Goal: Task Accomplishment & Management: Use online tool/utility

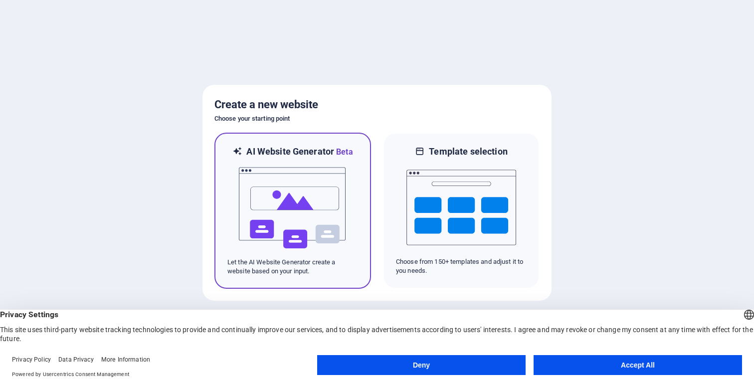
click at [296, 226] on img at bounding box center [293, 208] width 110 height 100
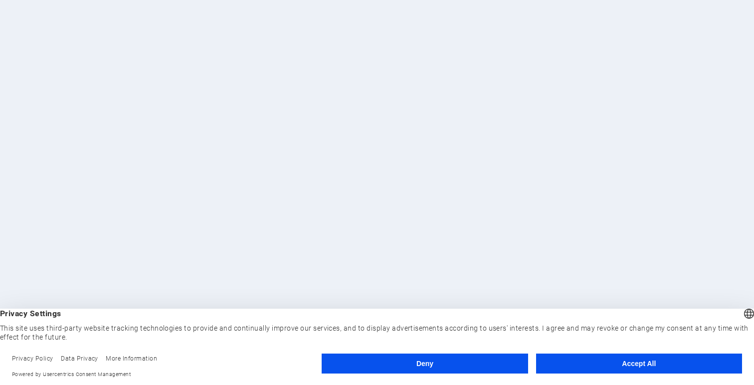
click at [605, 356] on button "Accept All" at bounding box center [639, 364] width 206 height 20
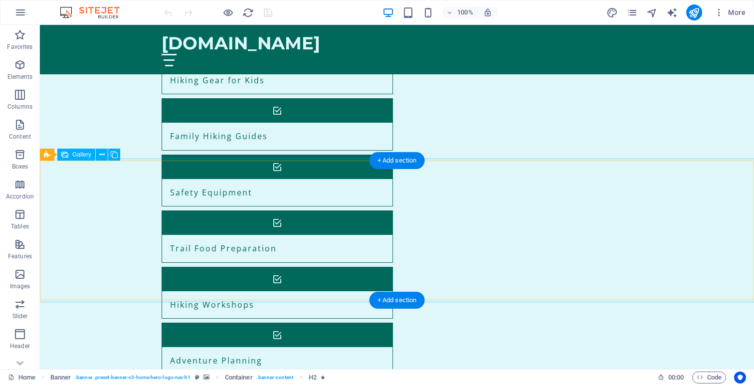
scroll to position [743, 0]
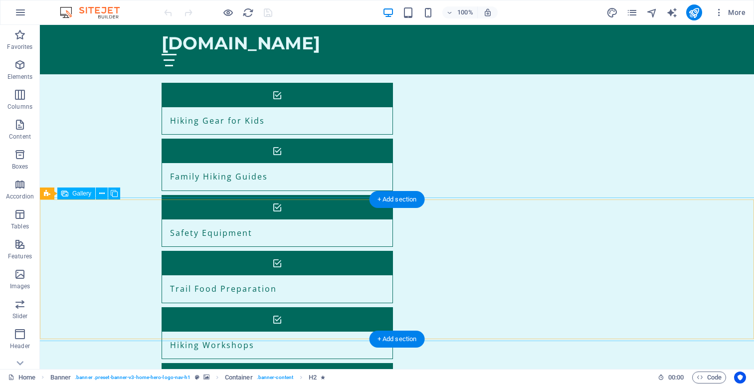
scroll to position [703, 0]
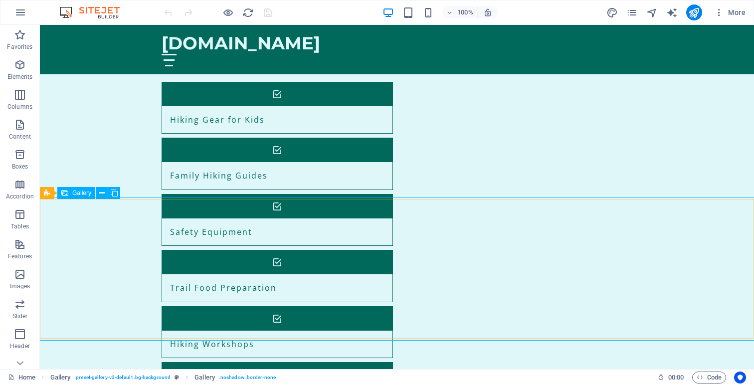
click at [84, 194] on span "Gallery" at bounding box center [81, 193] width 19 height 6
click at [115, 191] on icon at bounding box center [114, 193] width 7 height 10
click at [102, 192] on icon at bounding box center [101, 193] width 5 height 10
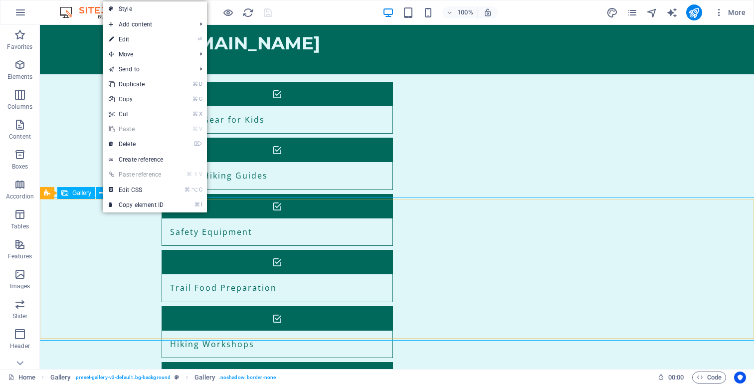
click at [71, 194] on div "Gallery" at bounding box center [76, 193] width 38 height 12
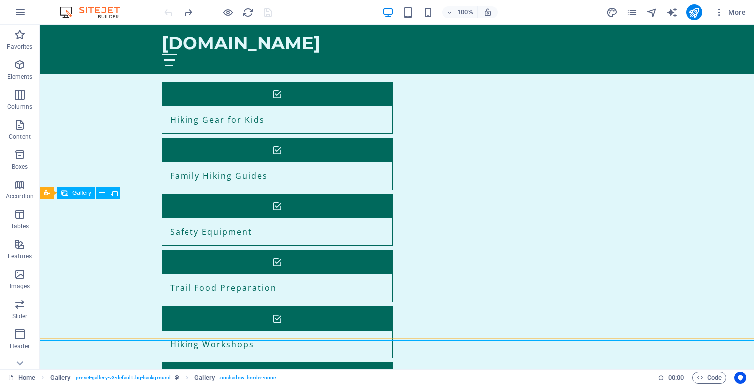
click at [71, 194] on div "Gallery" at bounding box center [76, 193] width 38 height 12
select select "px"
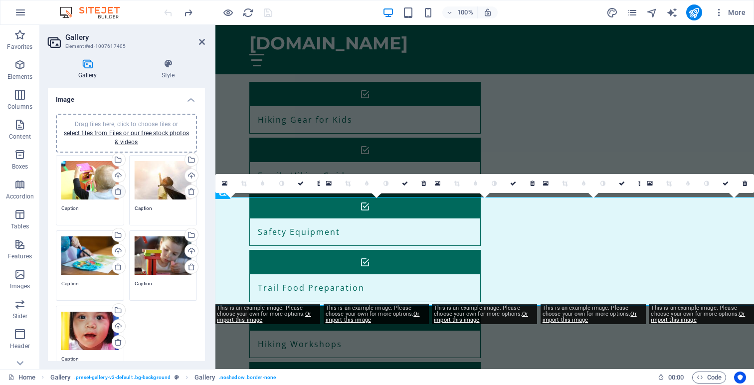
click at [118, 192] on icon at bounding box center [118, 192] width 8 height 8
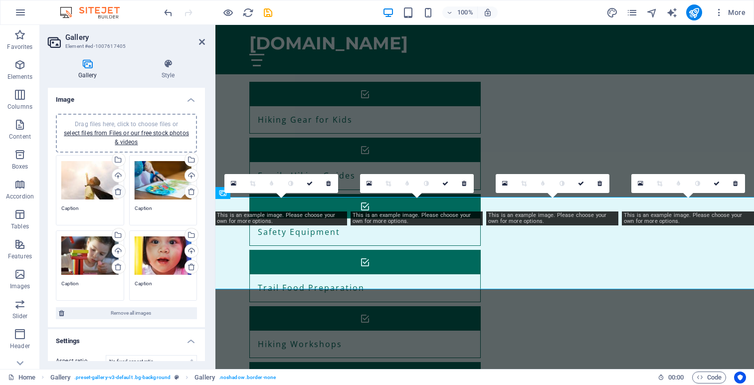
click at [118, 192] on icon at bounding box center [118, 192] width 8 height 8
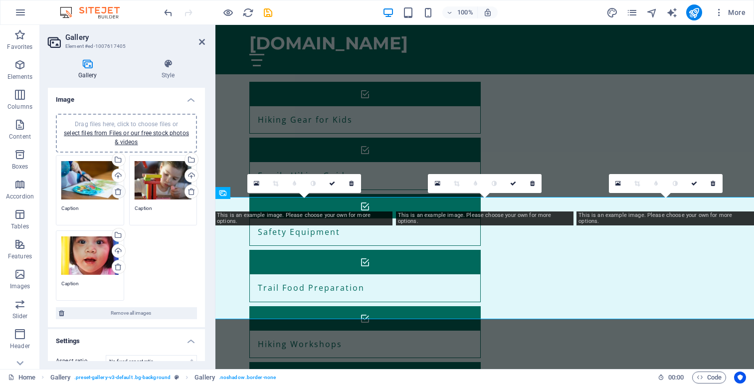
click at [118, 192] on icon at bounding box center [118, 192] width 8 height 8
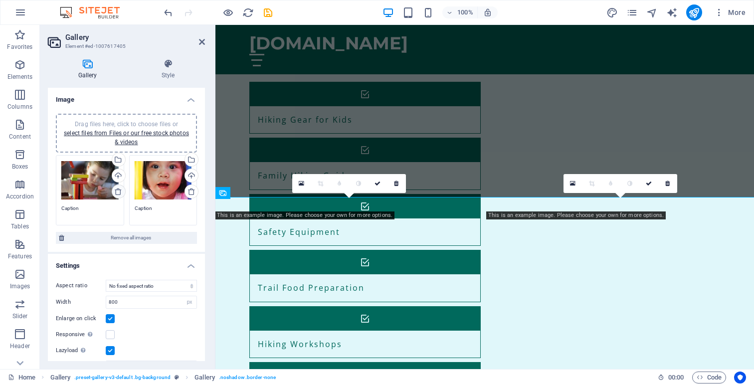
click at [118, 192] on icon at bounding box center [118, 192] width 8 height 8
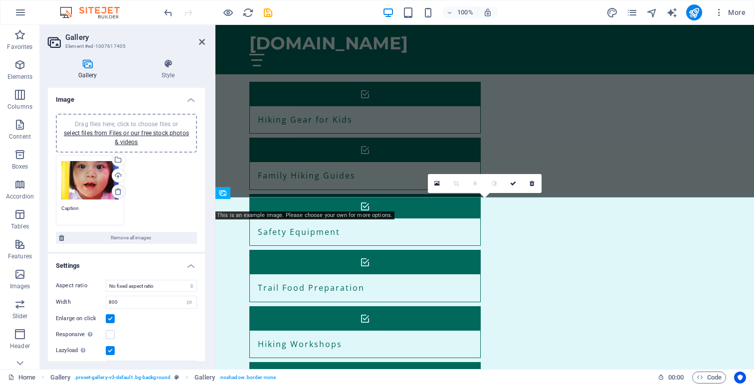
click at [118, 192] on icon at bounding box center [118, 192] width 8 height 8
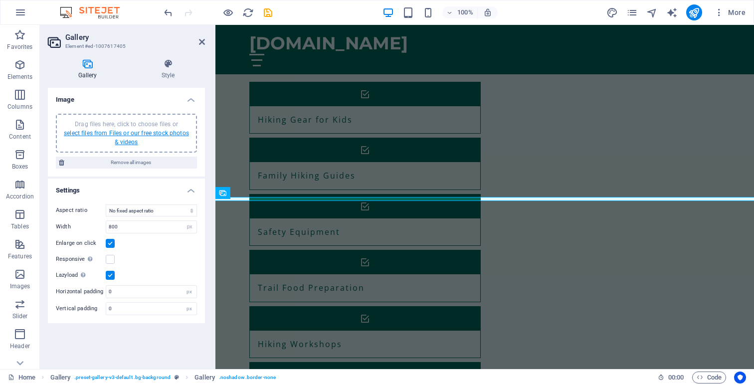
click at [129, 136] on link "select files from Files or our free stock photos & videos" at bounding box center [126, 138] width 125 height 16
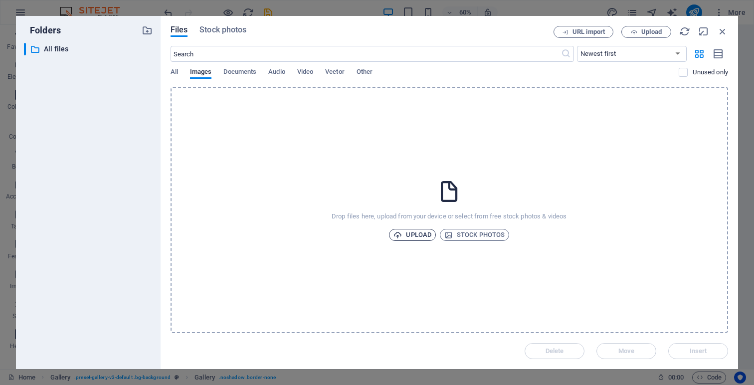
click at [425, 236] on span "Upload" at bounding box center [413, 235] width 38 height 12
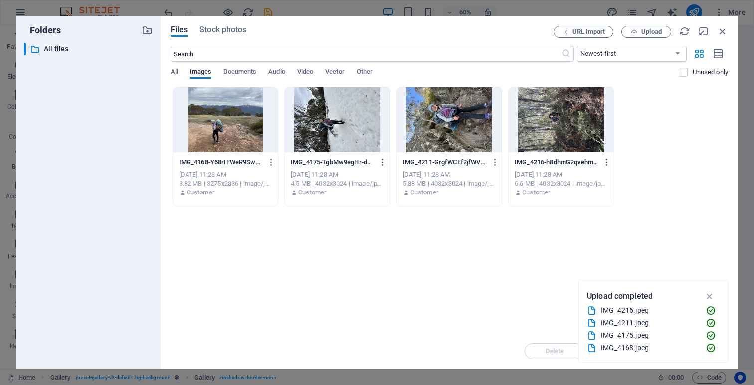
click at [245, 132] on div at bounding box center [225, 119] width 105 height 65
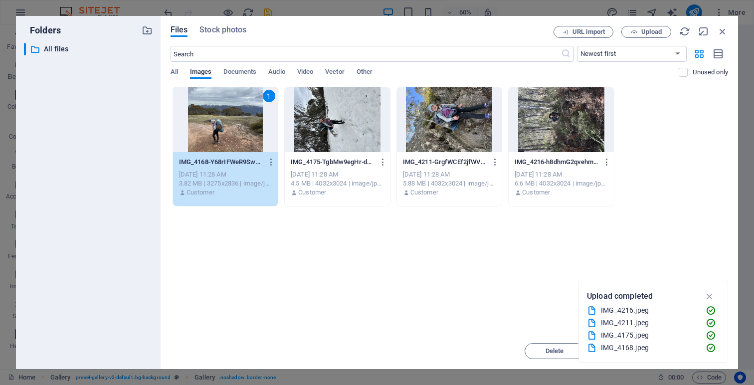
click at [352, 131] on div at bounding box center [337, 119] width 105 height 65
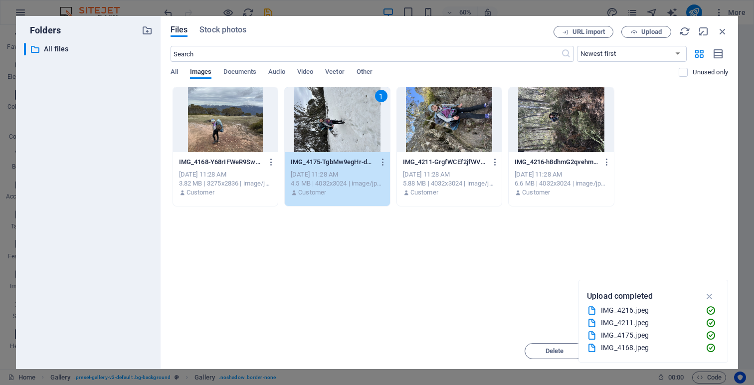
click at [448, 127] on div at bounding box center [449, 119] width 105 height 65
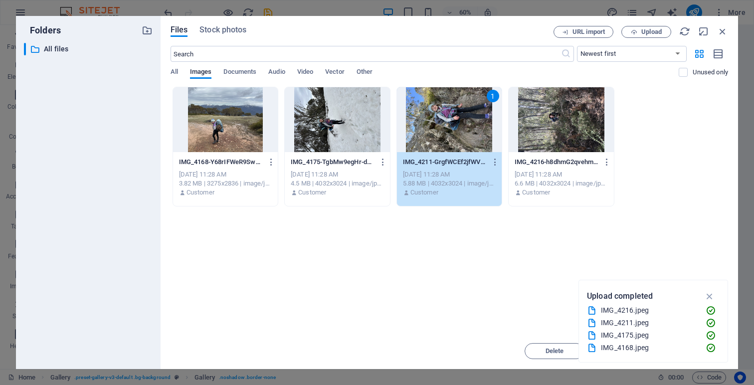
click at [531, 138] on div at bounding box center [561, 119] width 105 height 65
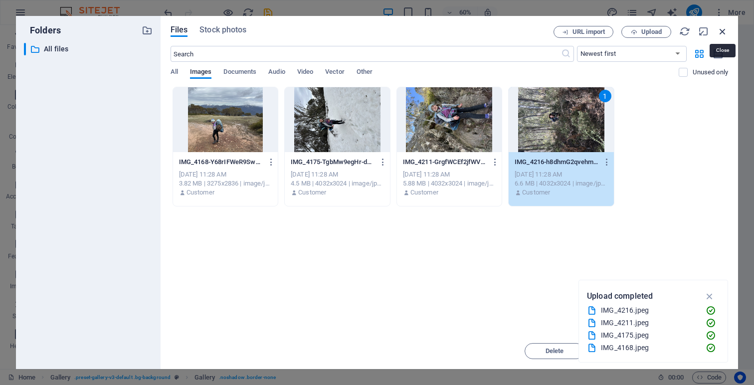
click at [723, 33] on icon "button" at bounding box center [722, 31] width 11 height 11
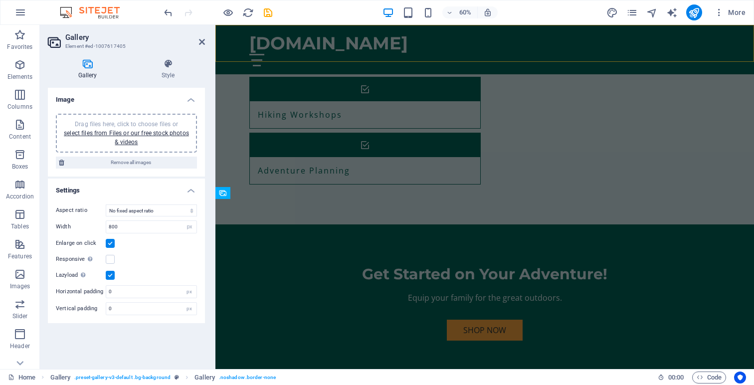
scroll to position [703, 0]
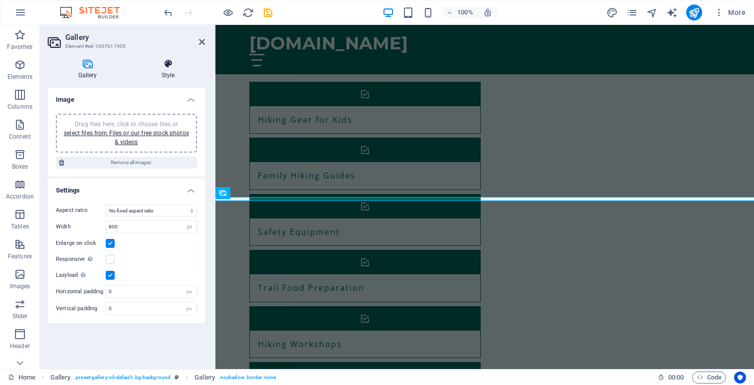
click at [170, 65] on icon at bounding box center [168, 64] width 74 height 10
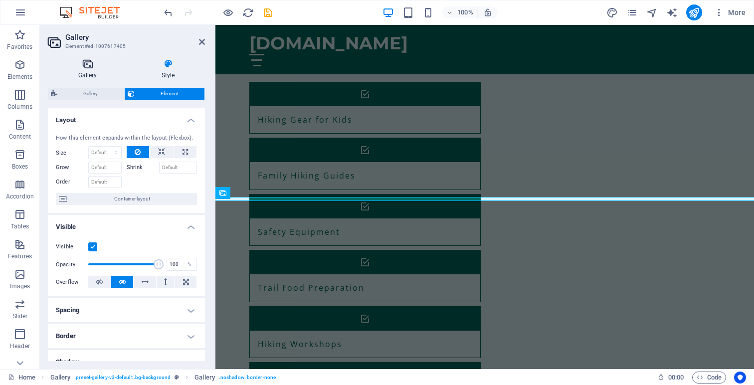
click at [86, 67] on icon at bounding box center [87, 64] width 79 height 10
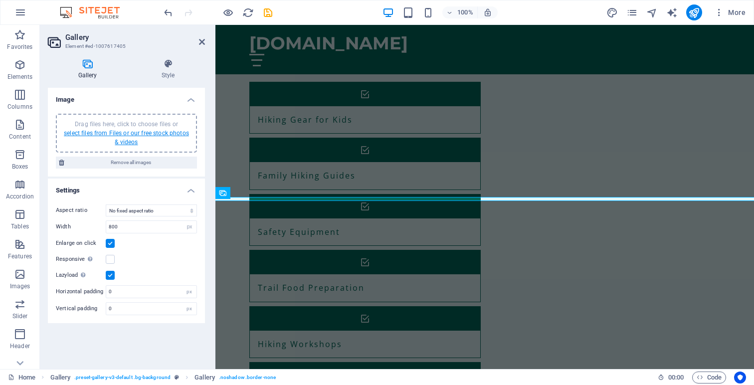
click at [130, 139] on link "select files from Files or our free stock photos & videos" at bounding box center [126, 138] width 125 height 16
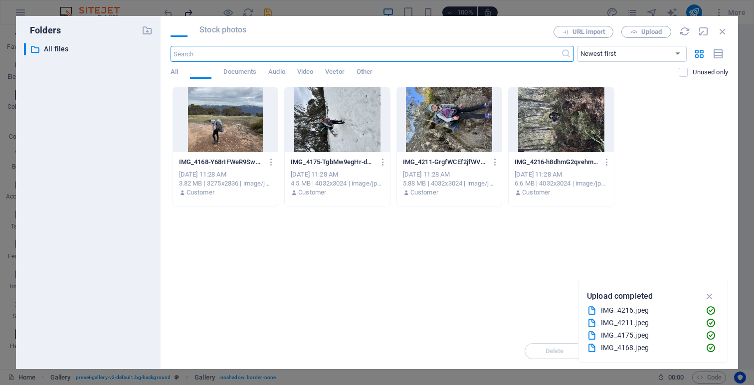
scroll to position [932, 0]
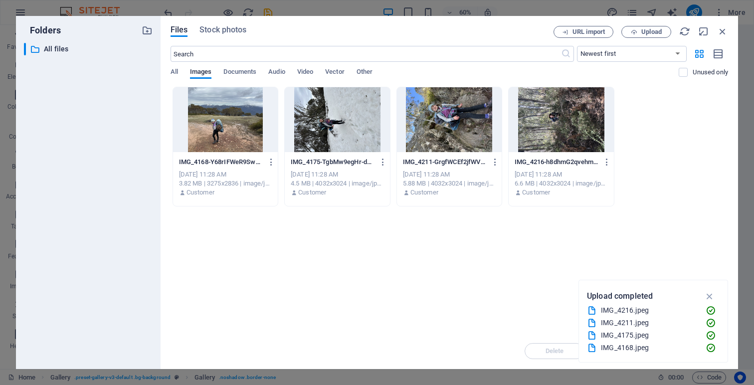
click at [233, 125] on div at bounding box center [225, 119] width 105 height 65
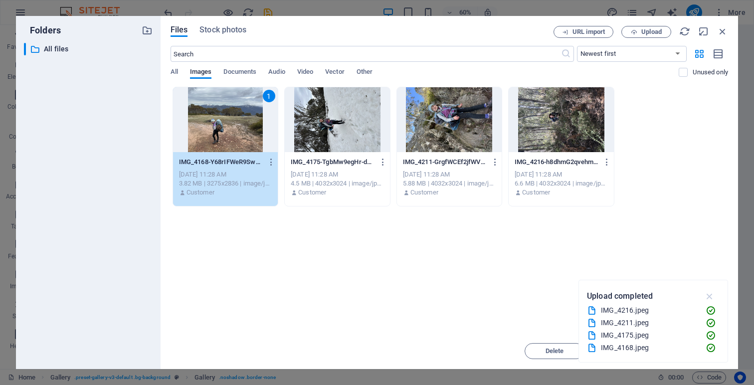
click at [711, 295] on icon "button" at bounding box center [709, 296] width 11 height 11
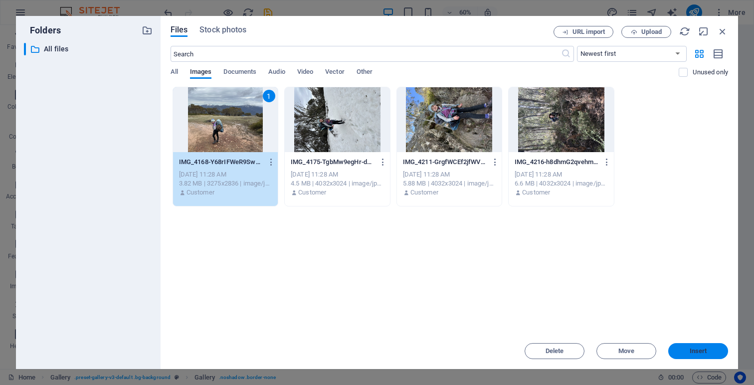
click at [698, 356] on button "Insert" at bounding box center [698, 351] width 60 height 16
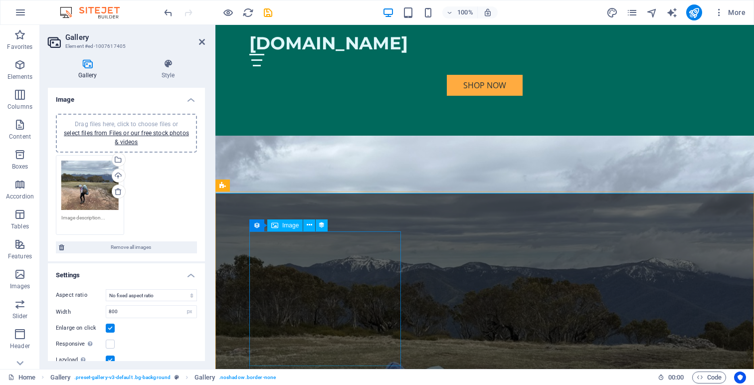
scroll to position [1177, 0]
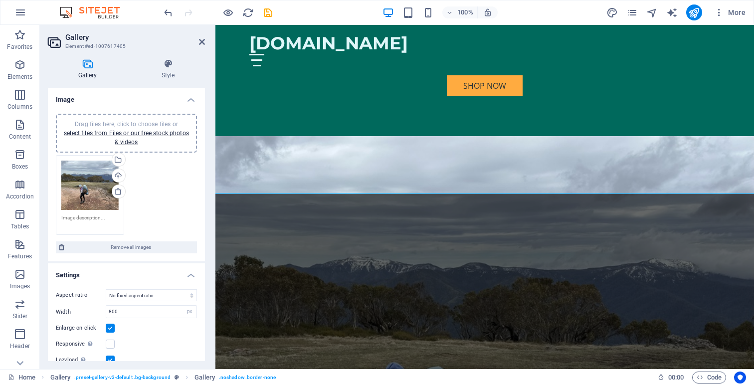
click at [149, 200] on div "Drag files here, click to choose files or select files from Files or our free s…" at bounding box center [126, 195] width 146 height 85
click at [122, 136] on link "select files from Files or our free stock photos & videos" at bounding box center [126, 138] width 125 height 16
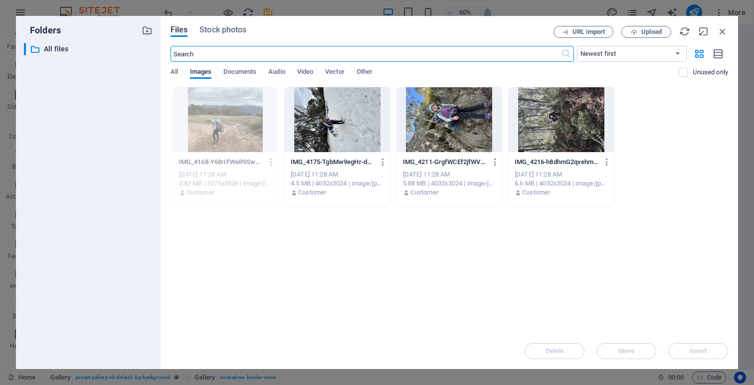
click at [364, 119] on div at bounding box center [337, 119] width 105 height 65
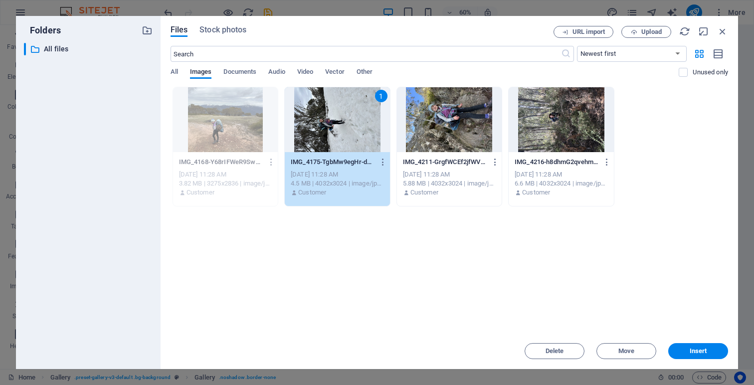
click at [364, 119] on div "1" at bounding box center [337, 119] width 105 height 65
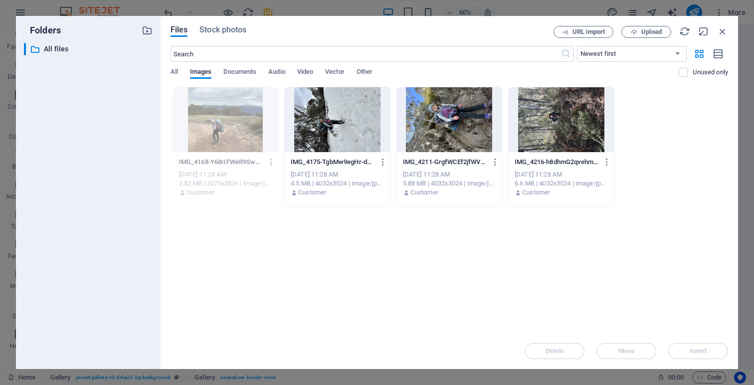
click at [364, 119] on div at bounding box center [337, 119] width 105 height 65
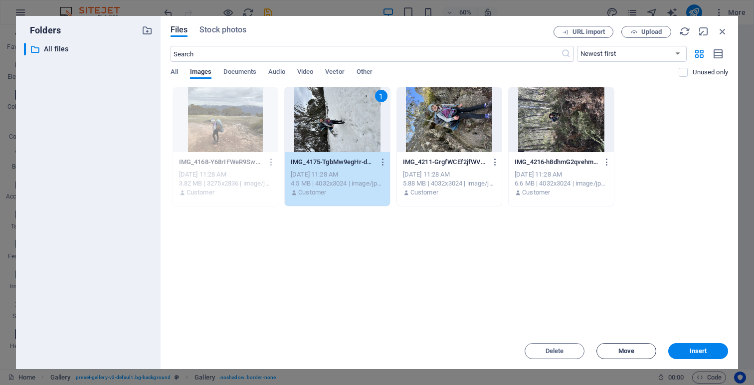
click at [633, 352] on span "Move" at bounding box center [627, 351] width 16 height 6
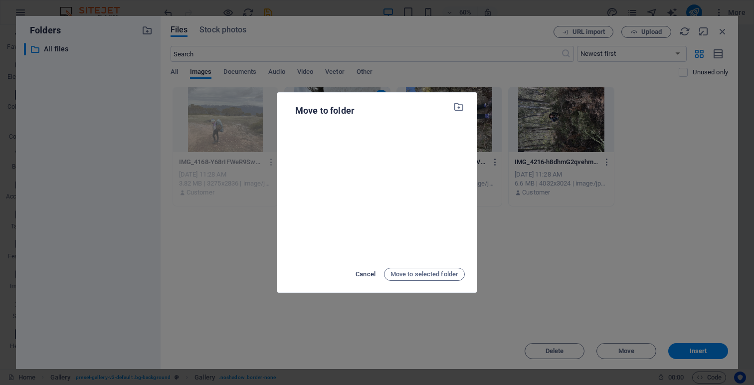
click at [364, 277] on span "Cancel" at bounding box center [366, 274] width 20 height 12
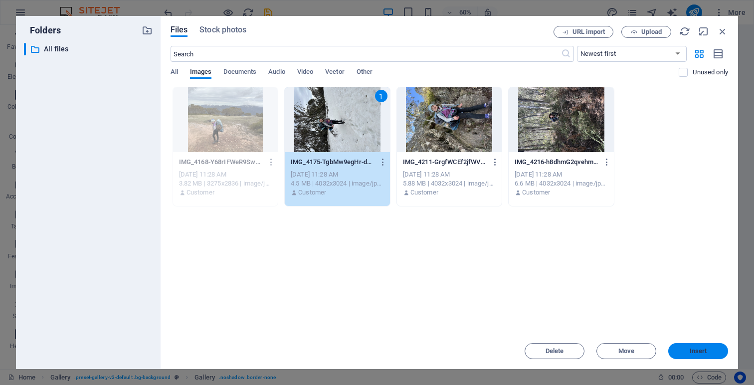
click at [695, 353] on span "Insert" at bounding box center [698, 351] width 17 height 6
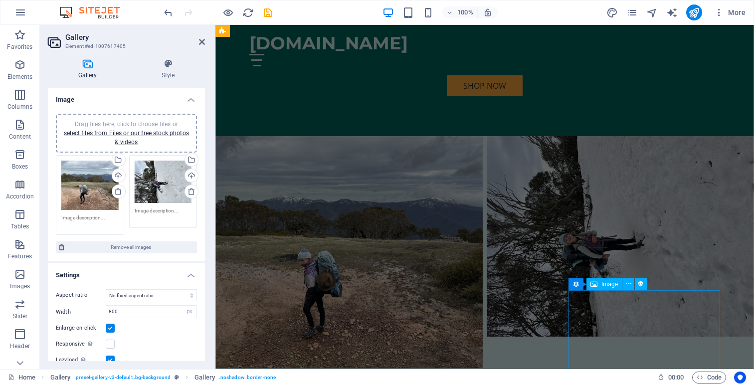
scroll to position [821, 0]
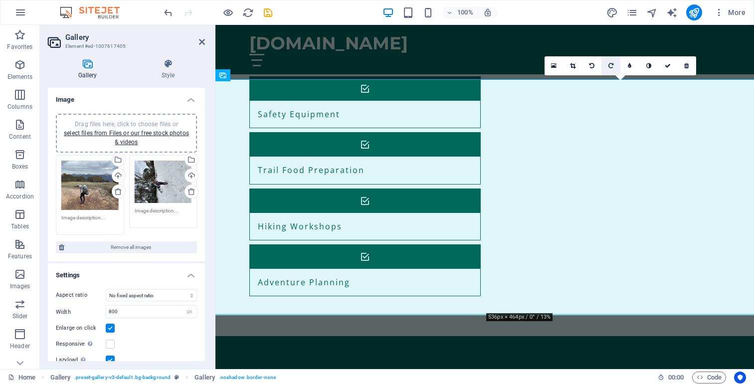
click at [612, 66] on icon at bounding box center [611, 66] width 5 height 6
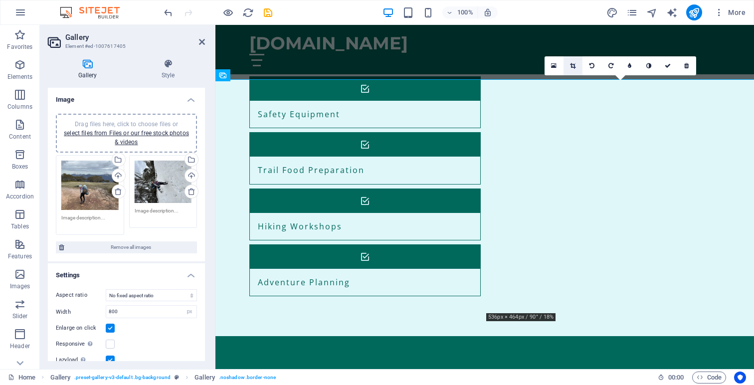
click at [575, 66] on icon at bounding box center [572, 66] width 5 height 6
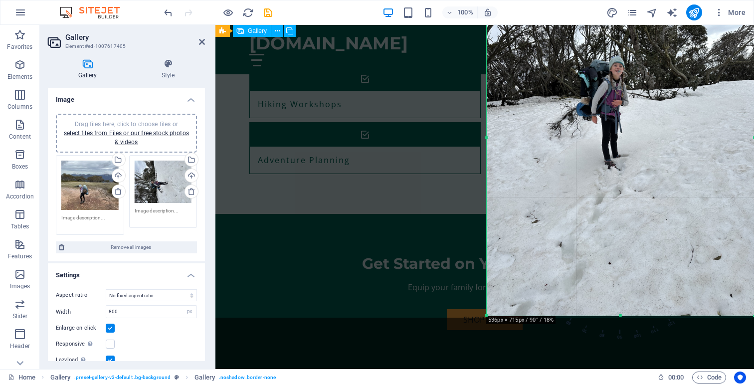
scroll to position [944, 0]
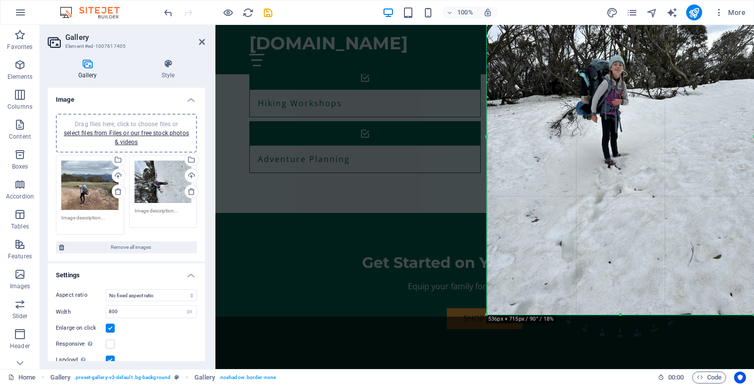
click at [620, 312] on div at bounding box center [620, 136] width 267 height 357
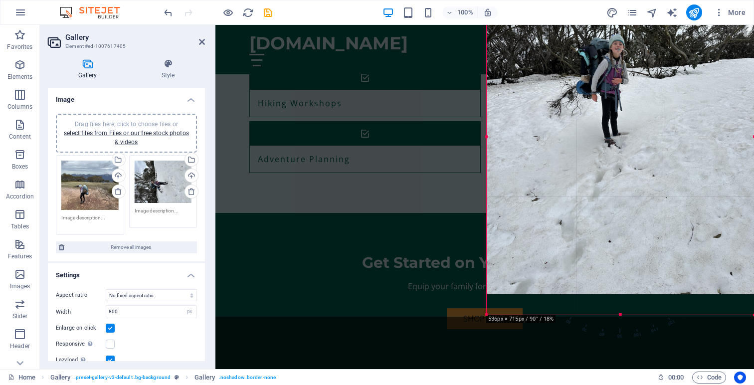
drag, startPoint x: 621, startPoint y: 313, endPoint x: 619, endPoint y: 292, distance: 21.0
click at [619, 292] on div at bounding box center [620, 115] width 267 height 357
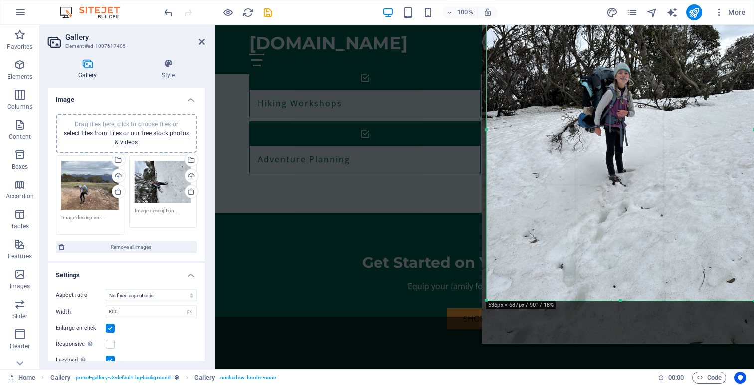
drag, startPoint x: 487, startPoint y: 315, endPoint x: 505, endPoint y: 290, distance: 30.4
click at [505, 290] on div "180 170 160 150 140 130 120 110 100 90 80 70 60 50 40 30 20 10 0 -10 -20 -30 -4…" at bounding box center [620, 129] width 267 height 343
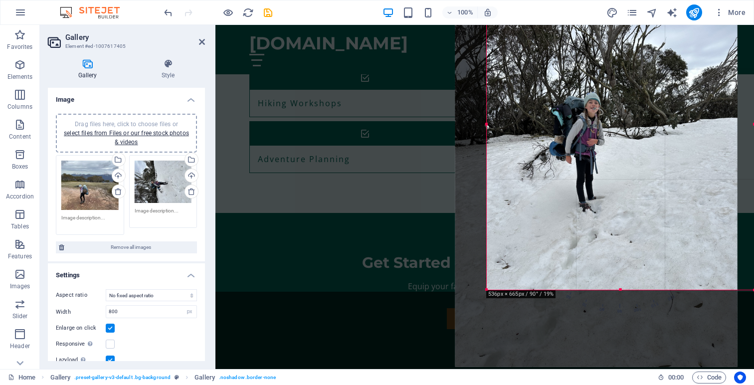
drag, startPoint x: 619, startPoint y: 203, endPoint x: 590, endPoint y: 279, distance: 81.8
click at [590, 279] on div at bounding box center [596, 178] width 282 height 377
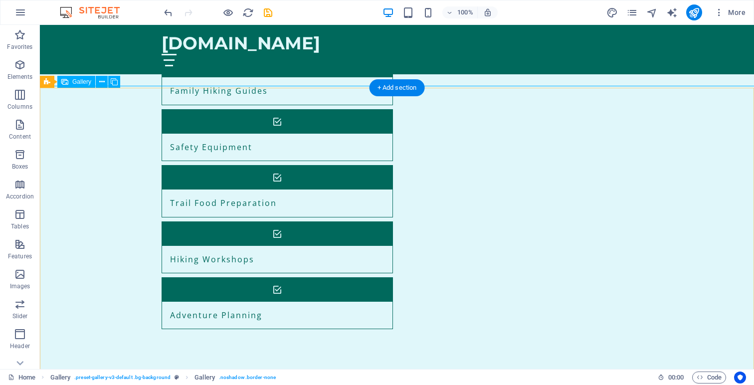
scroll to position [814, 0]
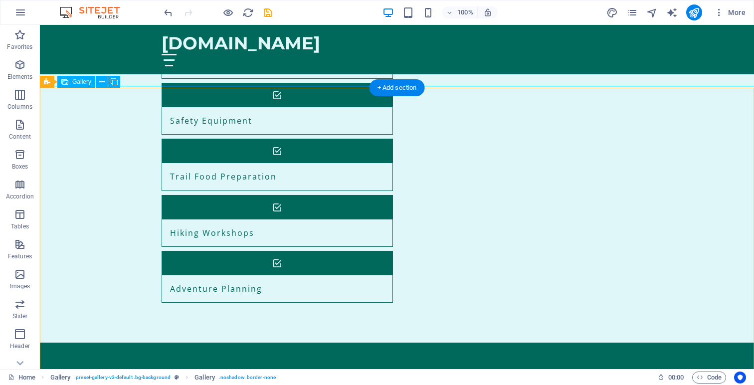
select select "px"
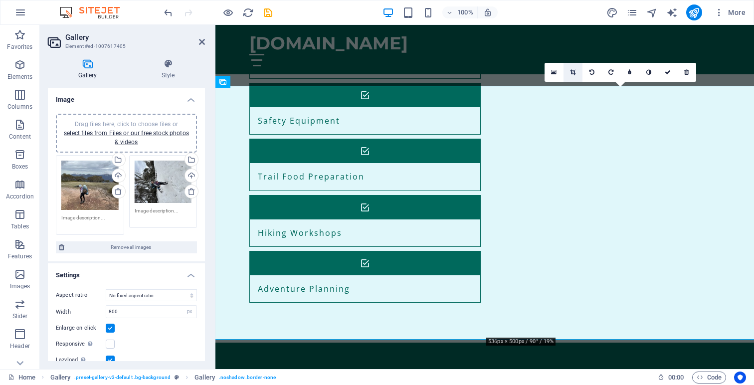
click at [573, 73] on icon at bounding box center [572, 72] width 5 height 6
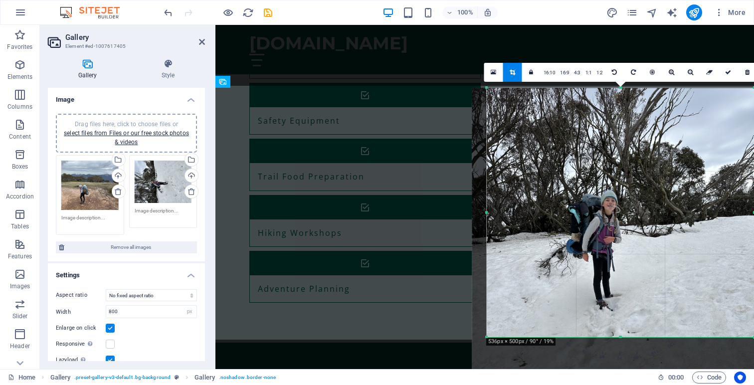
click at [516, 343] on div at bounding box center [613, 276] width 282 height 377
click at [587, 73] on link "1:1" at bounding box center [585, 72] width 11 height 19
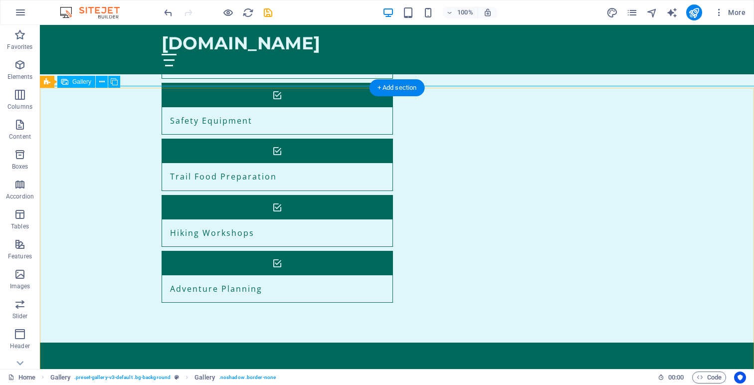
select select "px"
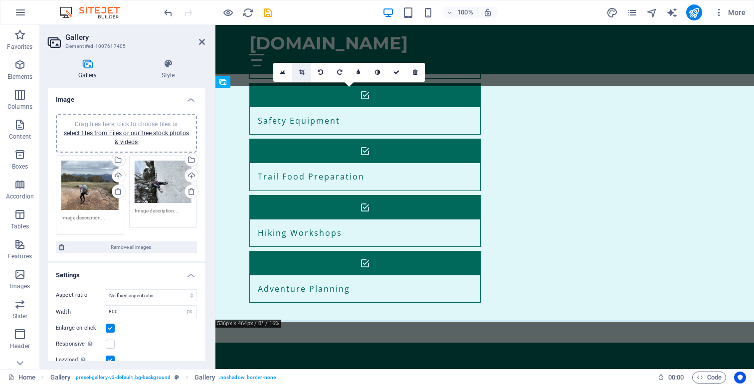
click at [299, 73] on icon at bounding box center [301, 72] width 5 height 6
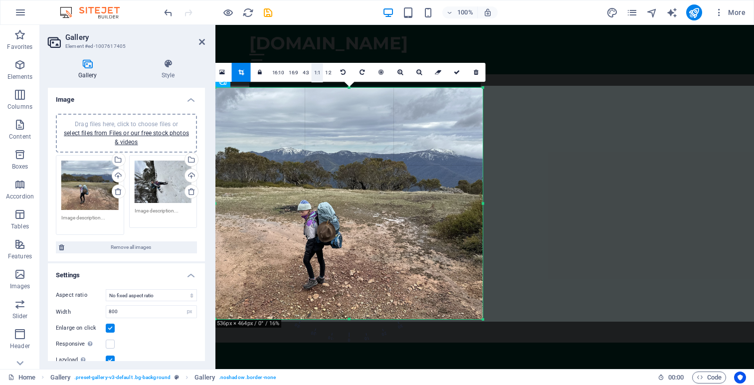
click at [315, 77] on link "1:1" at bounding box center [317, 72] width 11 height 19
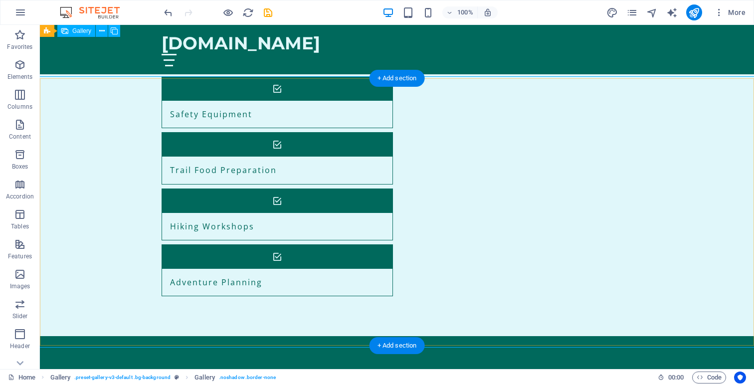
scroll to position [824, 0]
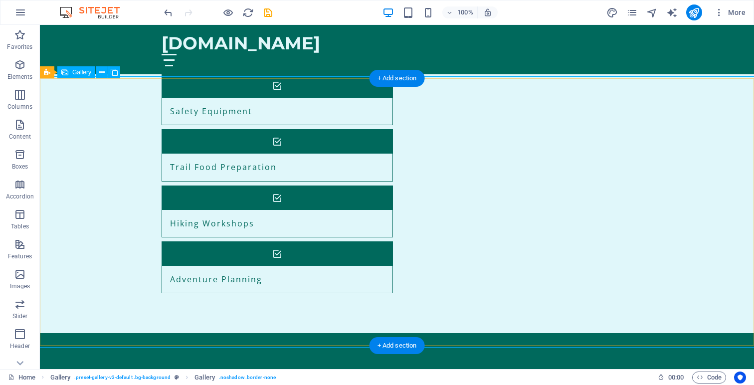
select select "px"
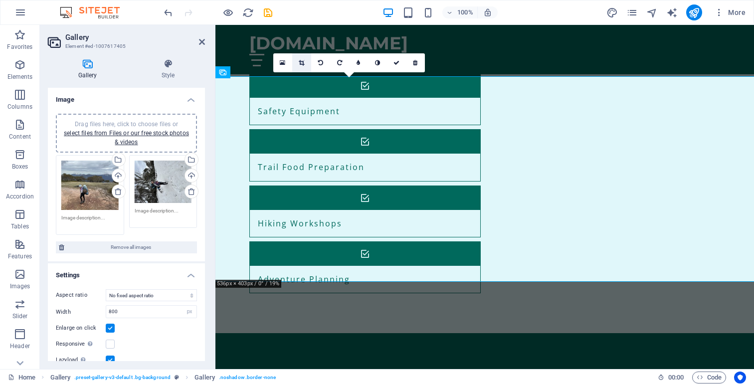
click at [301, 64] on icon at bounding box center [301, 63] width 5 height 6
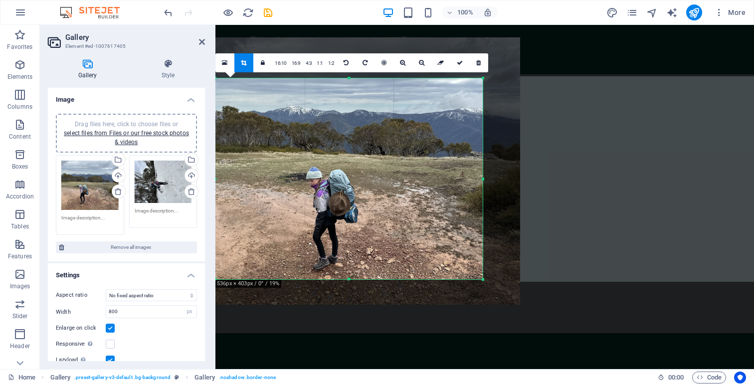
drag, startPoint x: 363, startPoint y: 181, endPoint x: 359, endPoint y: 140, distance: 41.1
click at [359, 140] on div at bounding box center [366, 170] width 309 height 267
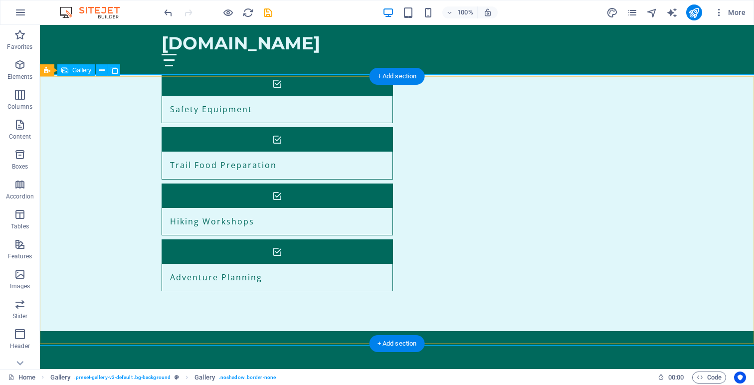
scroll to position [827, 0]
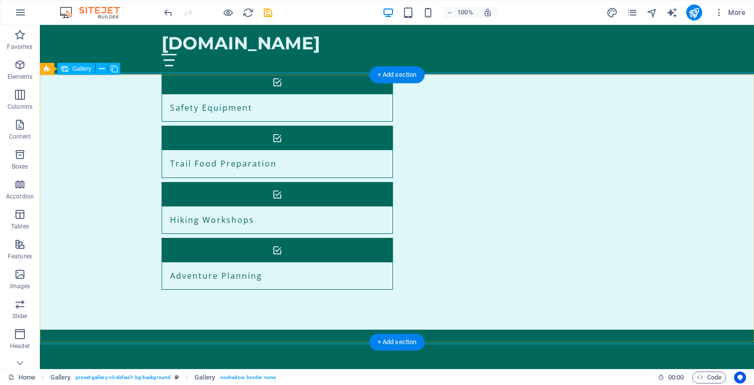
select select "px"
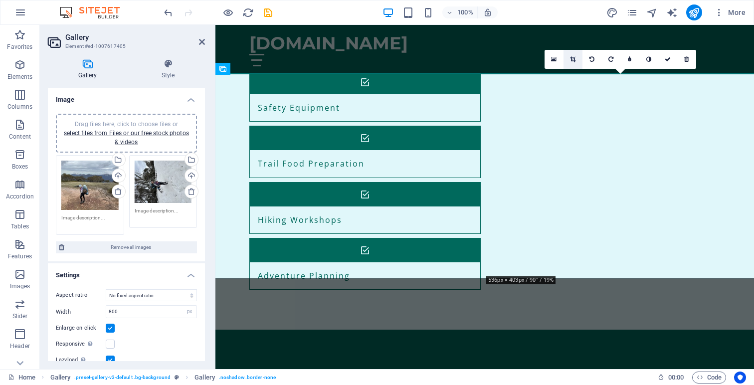
click at [573, 63] on link at bounding box center [573, 59] width 19 height 19
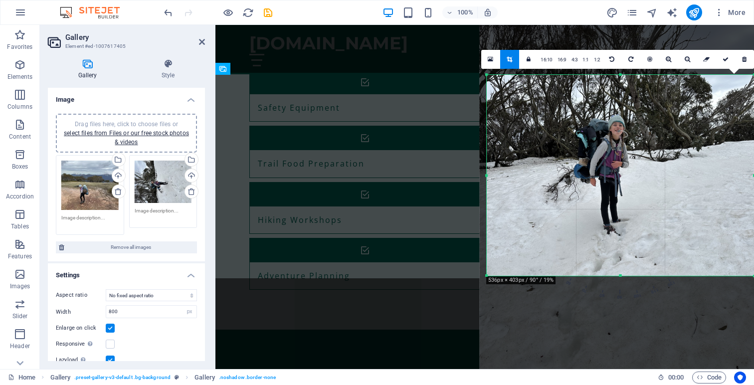
drag, startPoint x: 645, startPoint y: 187, endPoint x: 653, endPoint y: 125, distance: 62.8
click at [653, 125] on div at bounding box center [620, 200] width 282 height 377
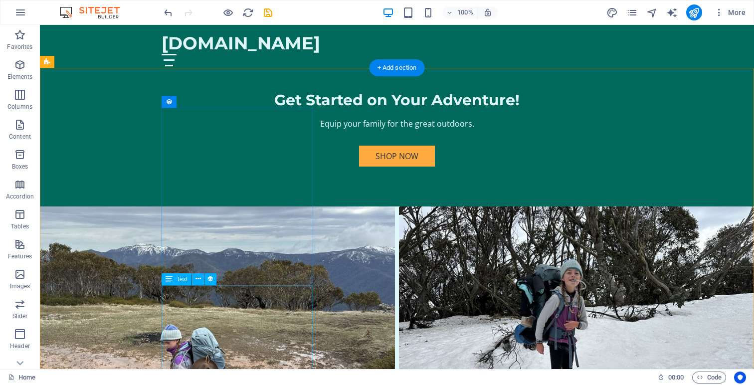
scroll to position [1098, 0]
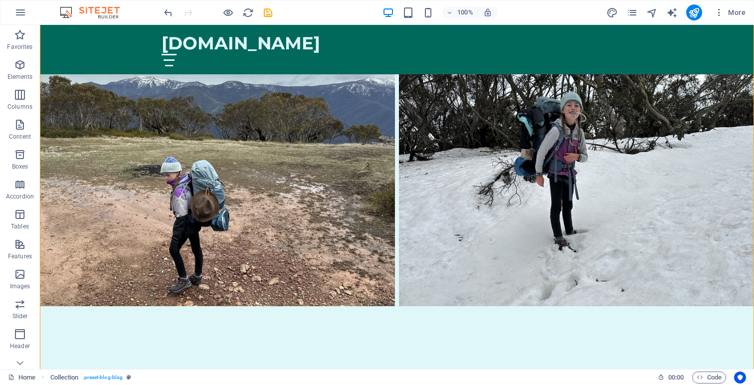
scroll to position [1290, 0]
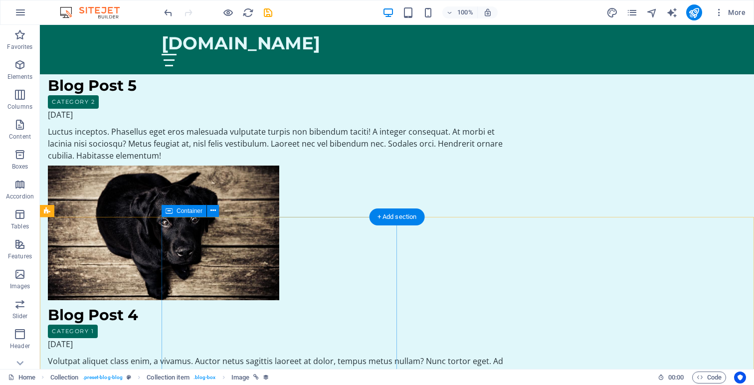
scroll to position [1962, 0]
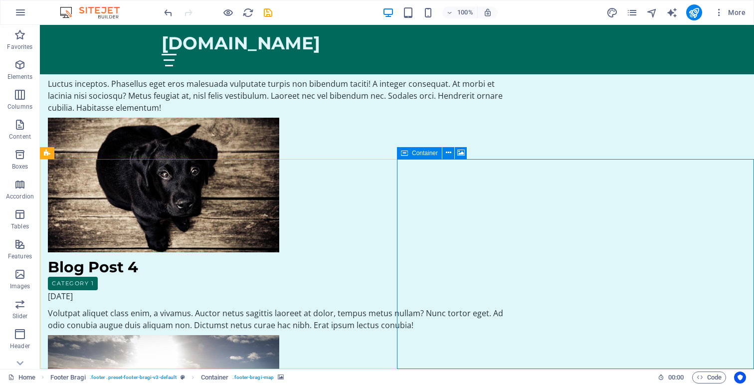
click at [419, 157] on div "Container" at bounding box center [419, 153] width 45 height 12
select select "px"
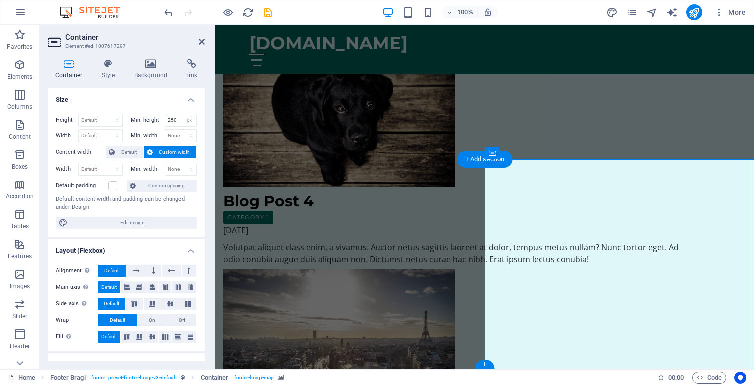
scroll to position [1895, 0]
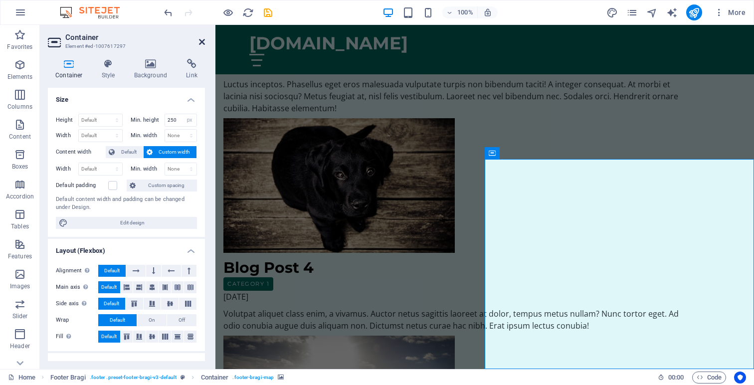
click at [203, 39] on icon at bounding box center [202, 42] width 6 height 8
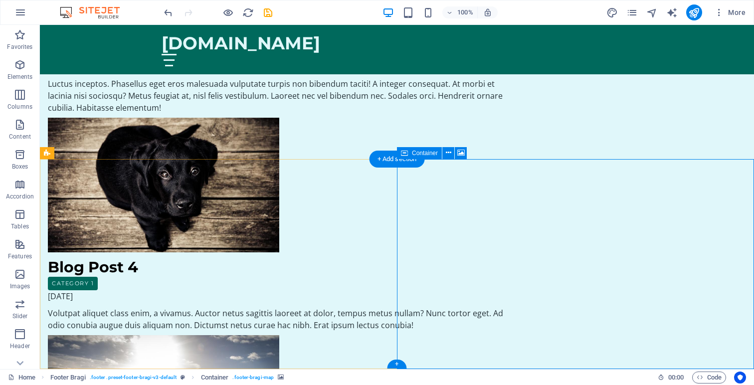
select select "px"
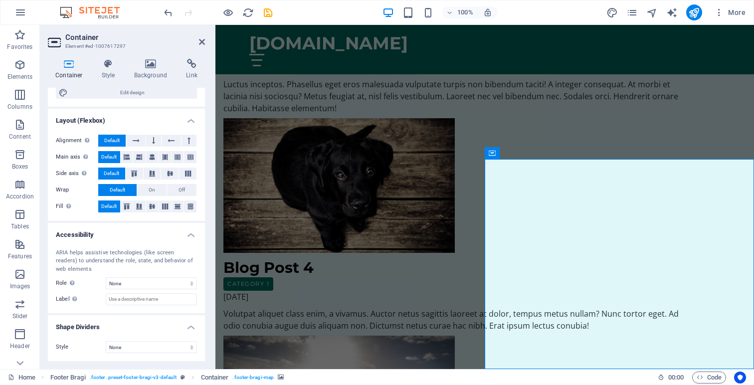
scroll to position [0, 0]
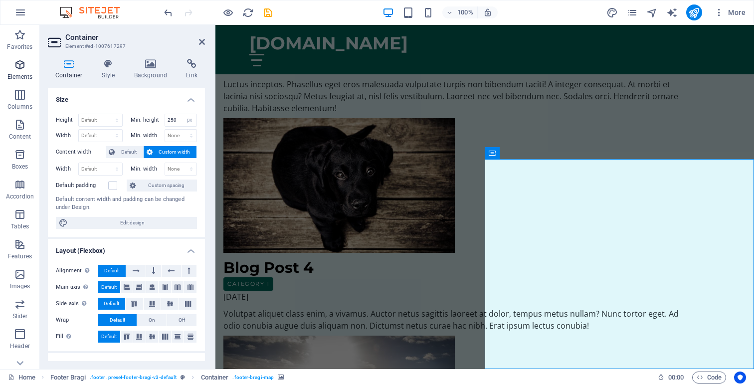
click at [13, 72] on span "Elements" at bounding box center [20, 71] width 40 height 24
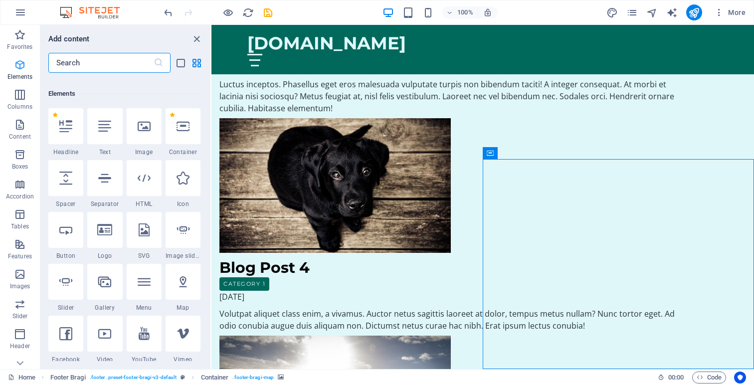
scroll to position [106, 0]
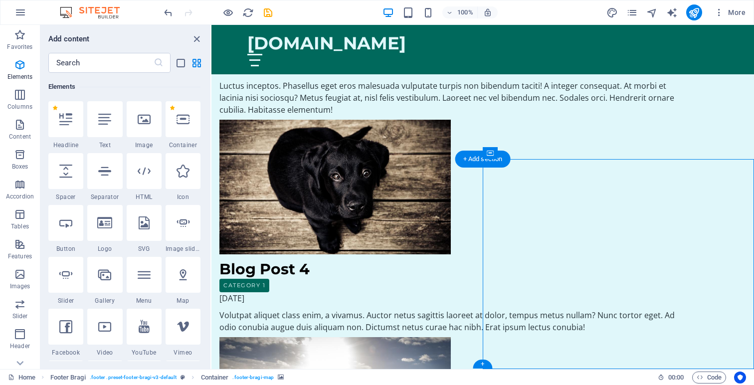
select select "px"
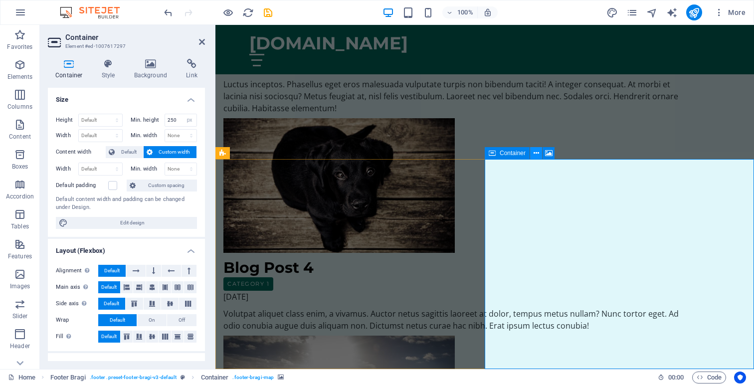
click at [536, 154] on icon at bounding box center [536, 153] width 5 height 10
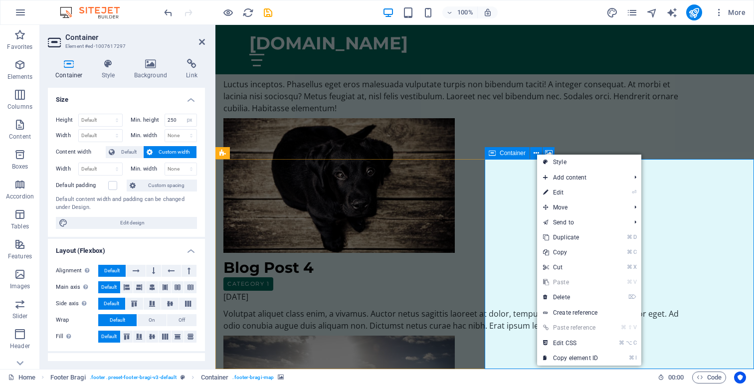
click at [513, 154] on span "Container" at bounding box center [513, 153] width 26 height 6
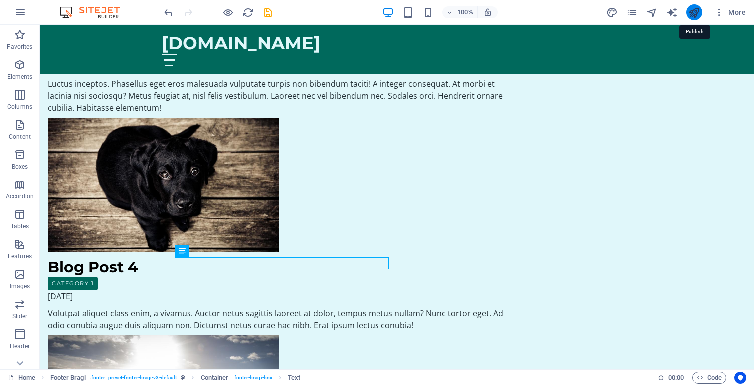
click at [695, 9] on icon "publish" at bounding box center [693, 12] width 11 height 11
checkbox input "false"
